Goal: Find specific page/section: Find specific page/section

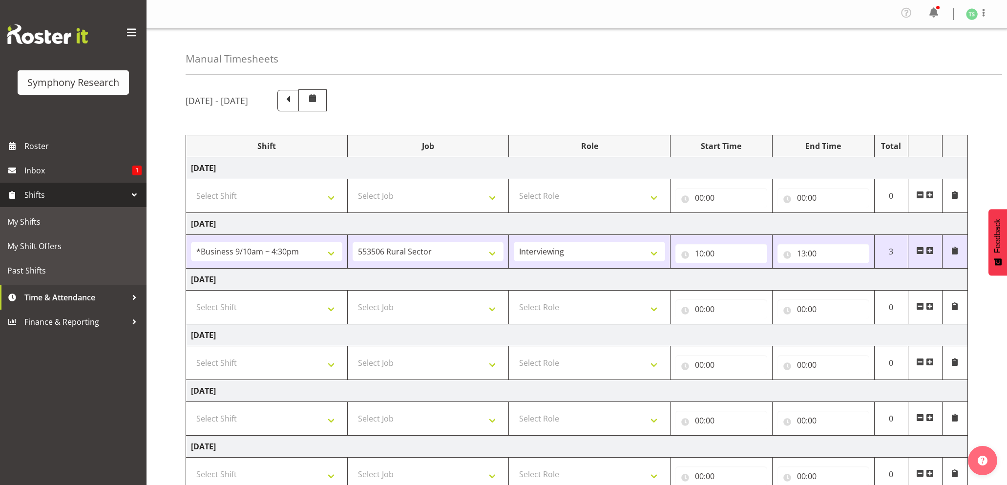
select select "26078"
select select "10587"
select select "47"
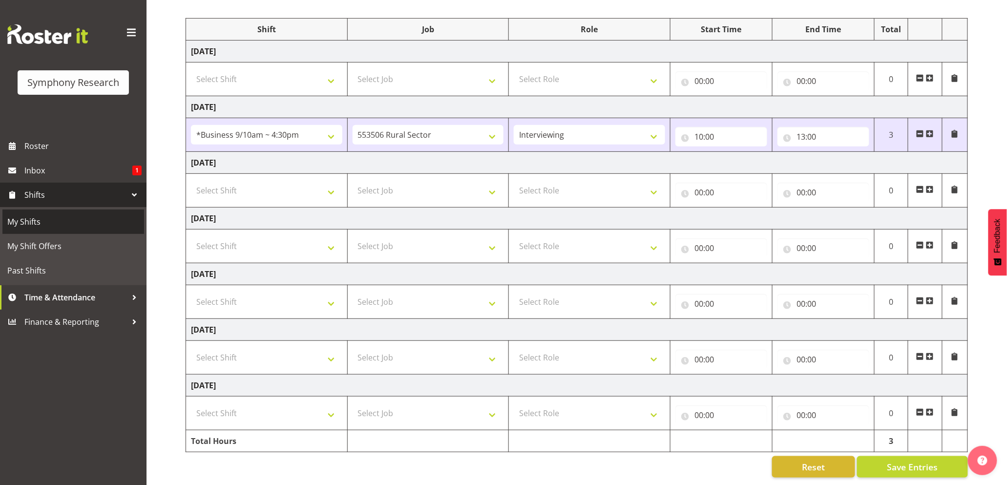
click at [26, 219] on span "My Shifts" at bounding box center [73, 221] width 132 height 15
